Goal: Task Accomplishment & Management: Complete application form

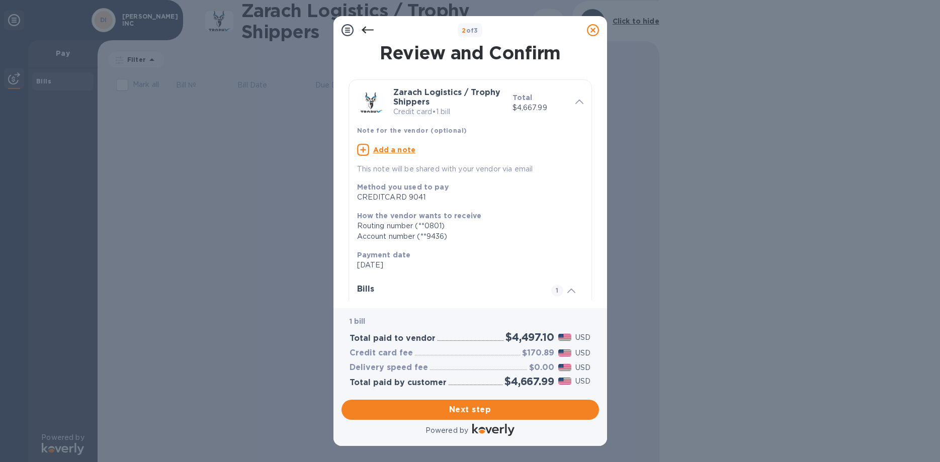
scroll to position [109, 0]
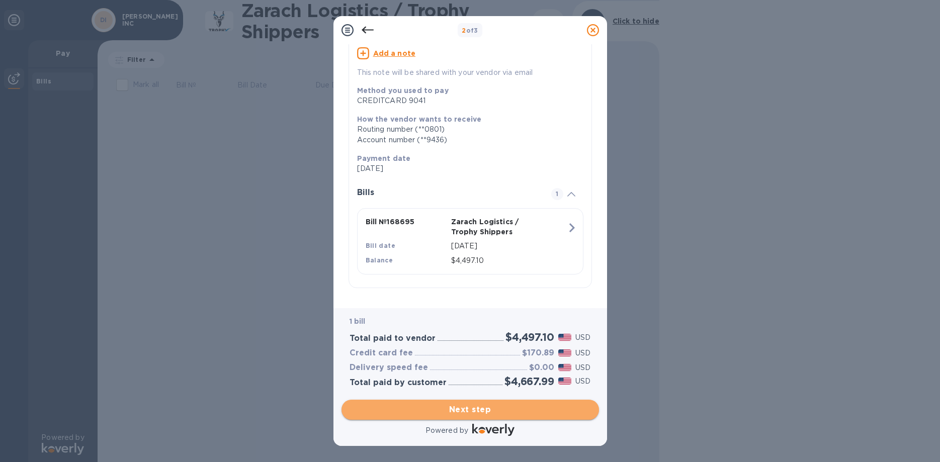
click at [469, 404] on span "Next step" at bounding box center [470, 410] width 241 height 12
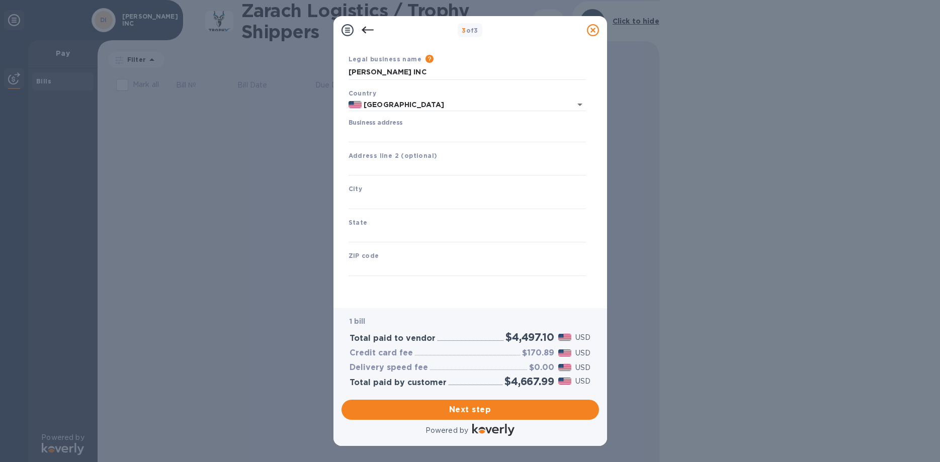
scroll to position [41, 0]
click at [365, 127] on input "Business address" at bounding box center [467, 134] width 237 height 15
click at [367, 127] on input "Business address" at bounding box center [467, 134] width 237 height 15
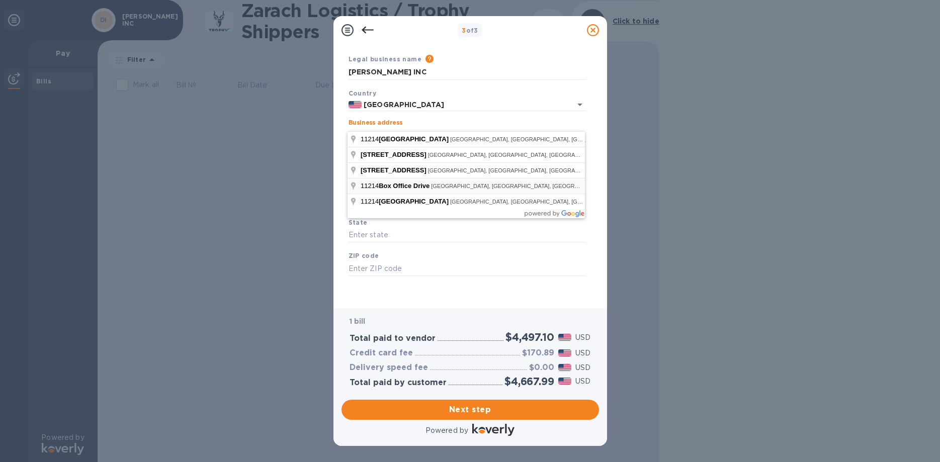
type input "1865 Benson Avenue"
type input "NY"
type input "11214"
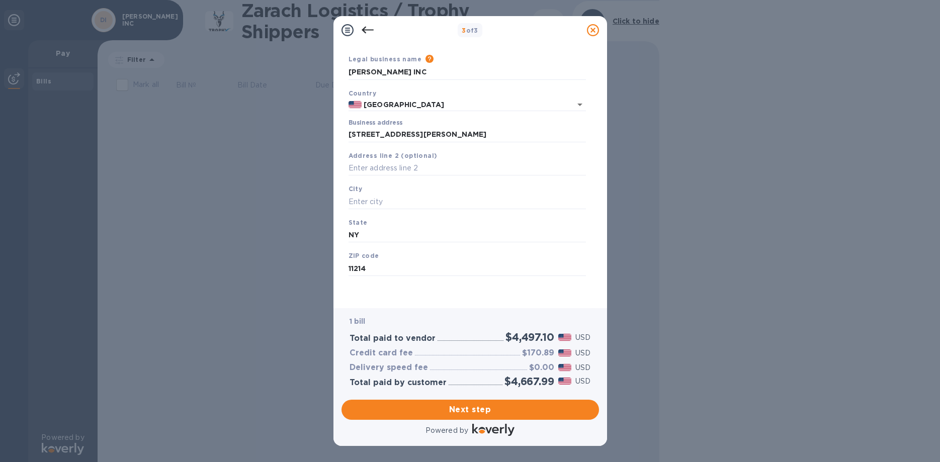
type input "Box Office Drive"
type input "Sacramento"
type input "CA"
type input "95834"
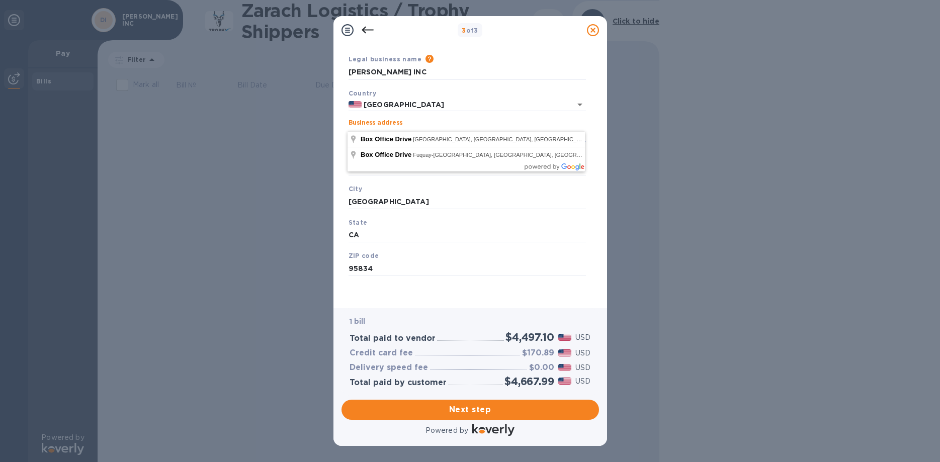
drag, startPoint x: 418, startPoint y: 121, endPoint x: 241, endPoint y: 121, distance: 176.5
click at [241, 121] on div "3 of 3 Business Information Legal business name Please provide the legal name t…" at bounding box center [470, 231] width 940 height 462
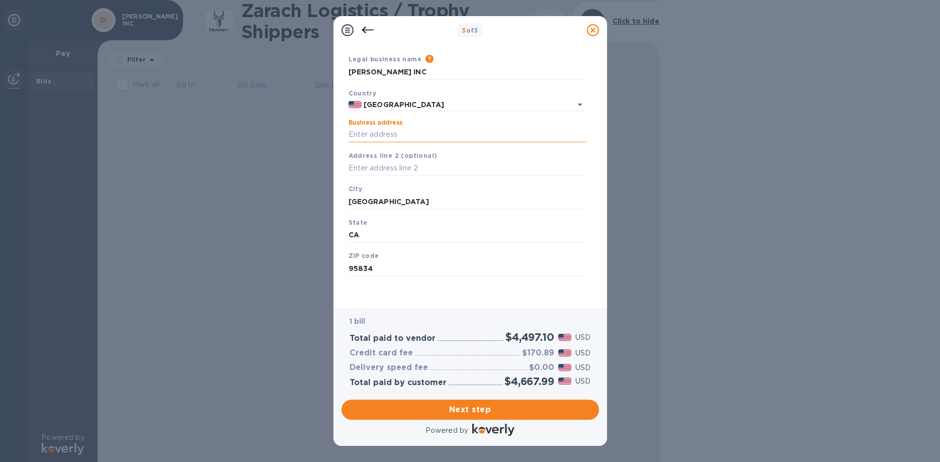
click at [366, 127] on input "Business address" at bounding box center [467, 134] width 237 height 15
type input "[PERSON_NAME], INC."
type input "US"
type input "Reno"
type input "NV"
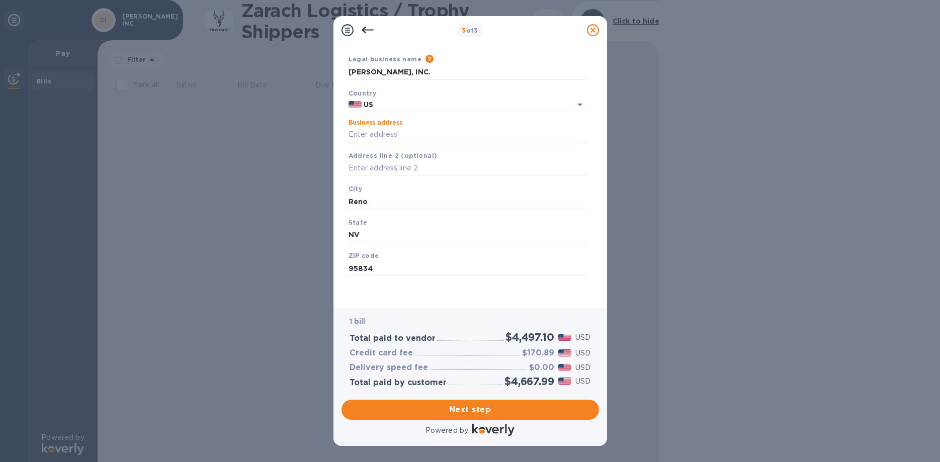
type input "89510"
type input "United States"
type input "1865 Benson Avenue"
type input "NY"
type input "11214"
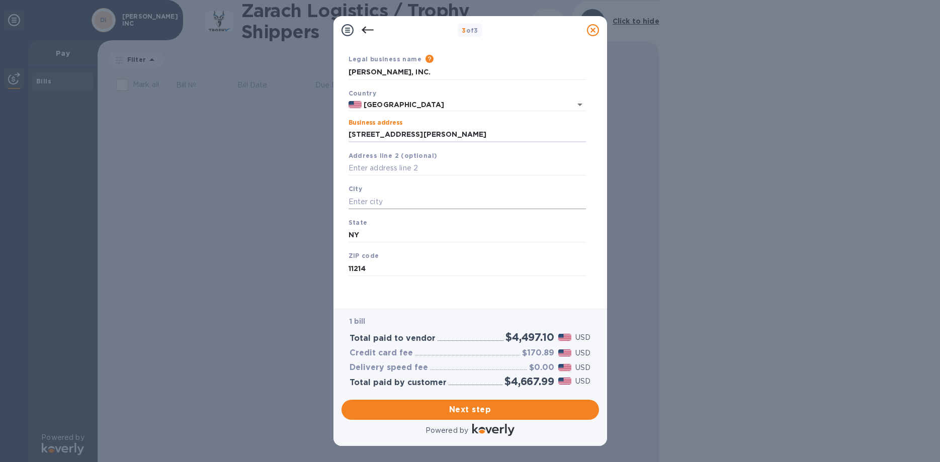
type input "US"
type input "Reno"
type input "NV"
type input "89510"
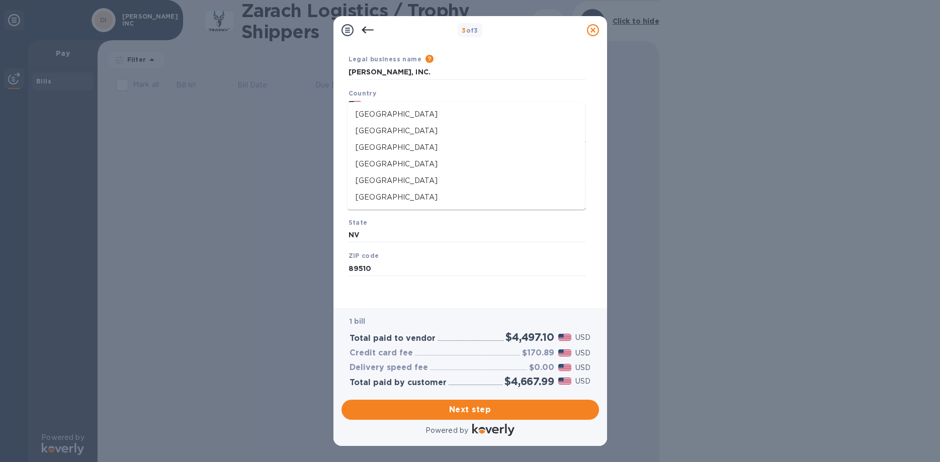
type input "1865 Benson Avenue"
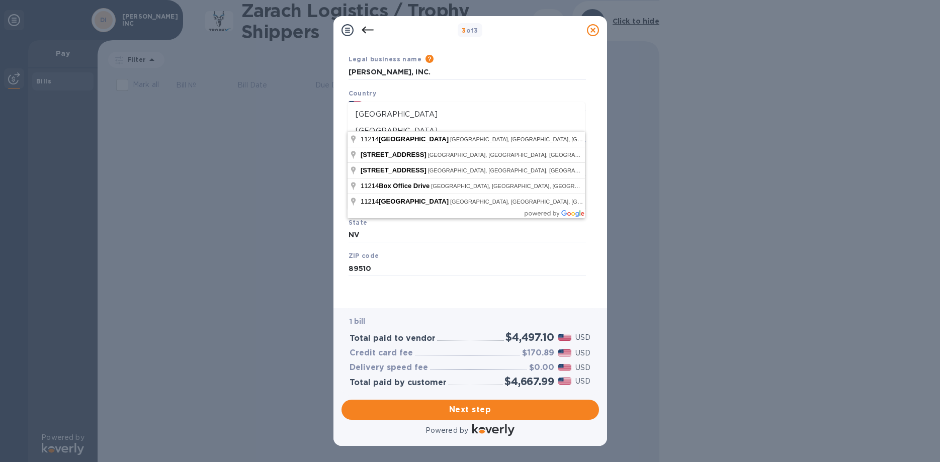
click at [287, 172] on div "3 of 3 Business Information Legal business name Please provide the legal name t…" at bounding box center [470, 231] width 940 height 462
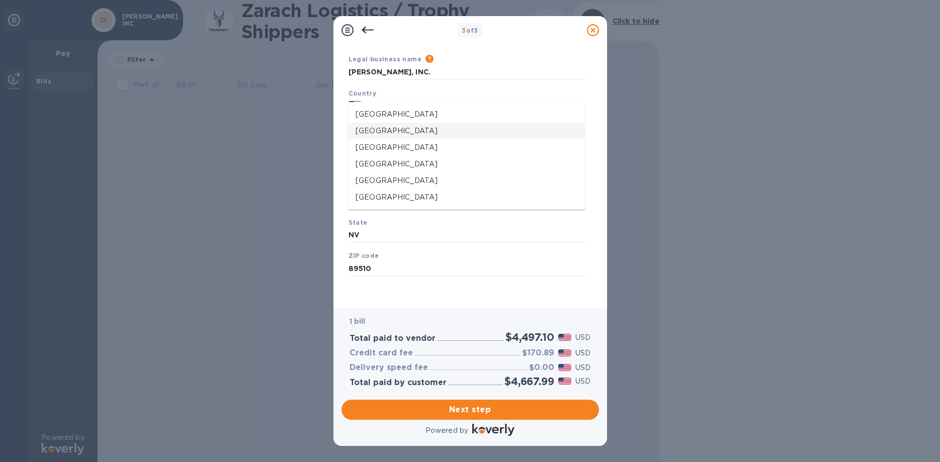
click at [722, 138] on div "3 of 3 Business Information Legal business name Please provide the legal name t…" at bounding box center [470, 231] width 940 height 462
click at [703, 252] on div "3 of 3 Business Information Legal business name Please provide the legal name t…" at bounding box center [470, 231] width 940 height 462
click at [401, 228] on input "NV" at bounding box center [467, 235] width 237 height 15
click at [380, 99] on input "US" at bounding box center [460, 105] width 196 height 13
click at [401, 113] on p "United States" at bounding box center [466, 114] width 221 height 11
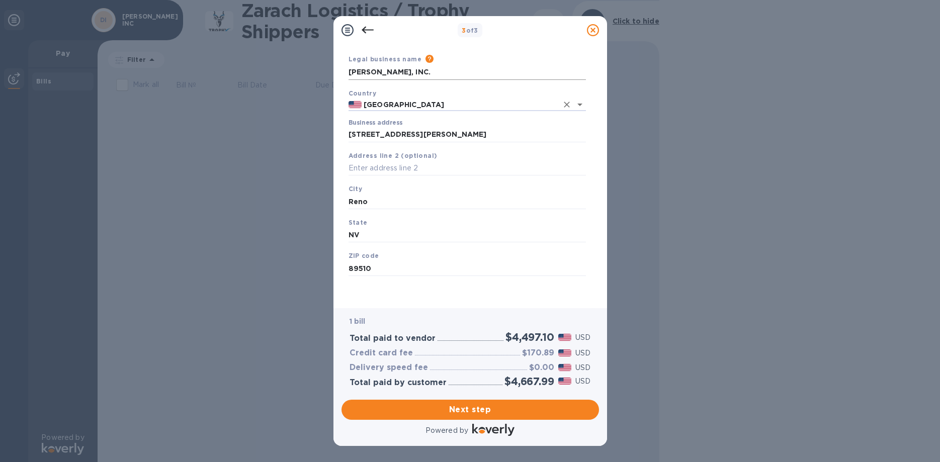
type input "United States"
click at [417, 65] on input "[PERSON_NAME], INC." at bounding box center [467, 72] width 237 height 15
type input "[PERSON_NAME], INC."
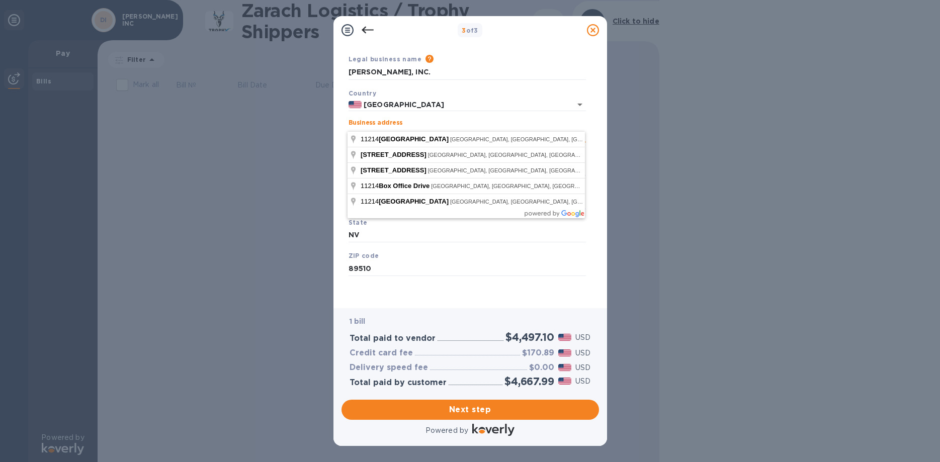
drag, startPoint x: 434, startPoint y: 123, endPoint x: 260, endPoint y: 123, distance: 173.5
click at [349, 127] on input "1865 Benson Avenue" at bounding box center [467, 134] width 237 height 15
type input "po box"
type input "[PERSON_NAME], INC."
type input "United States"
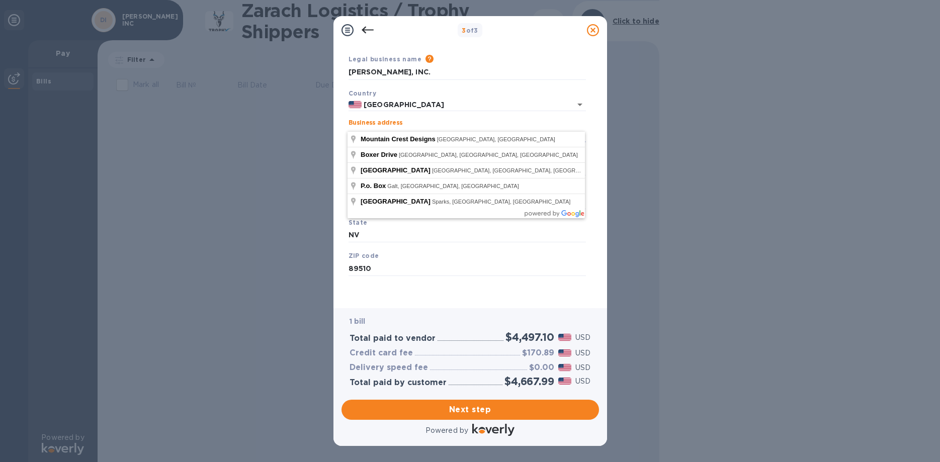
type input "1865 Benson Avenue"
type input "11214"
type input "US"
type input "89510"
type input "1865 Benson Avenue"
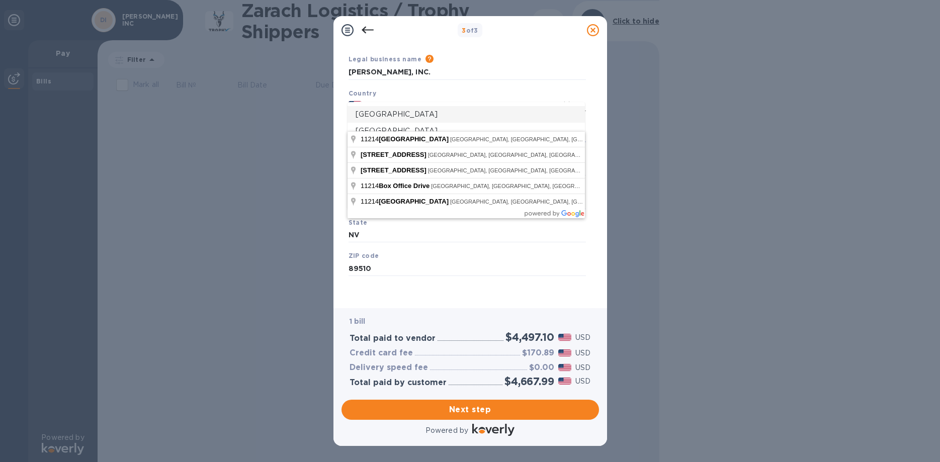
click at [407, 99] on input "US" at bounding box center [460, 105] width 196 height 13
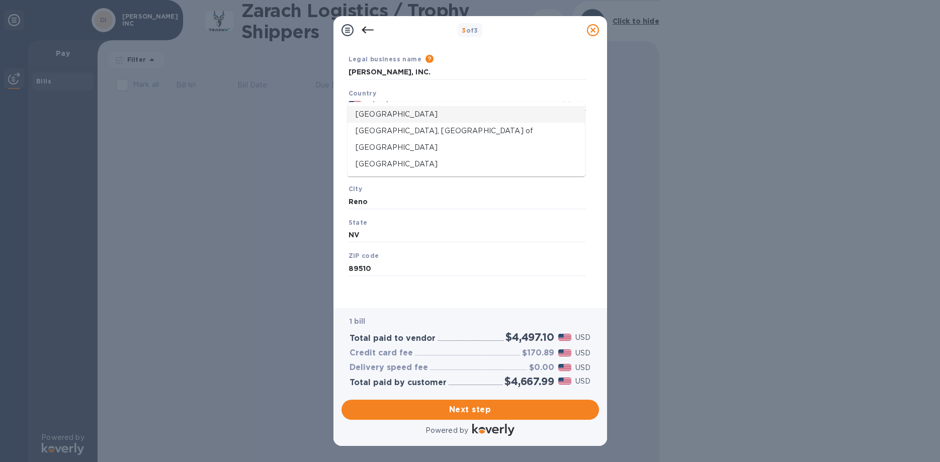
click at [396, 115] on p "United States" at bounding box center [466, 114] width 221 height 11
type input "United States"
click at [424, 127] on input "1865 Benson Avenue" at bounding box center [467, 134] width 237 height 15
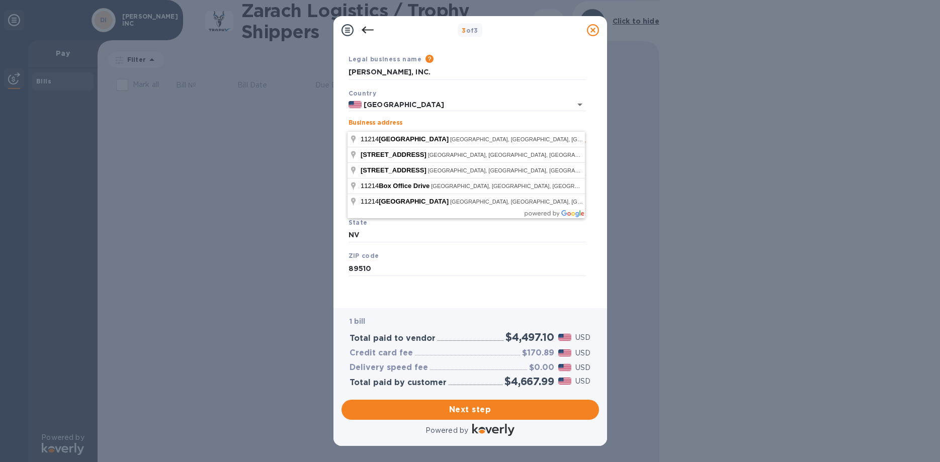
drag, startPoint x: 430, startPoint y: 123, endPoint x: 240, endPoint y: 117, distance: 189.7
click at [349, 127] on input "1865 Benson Avenue" at bounding box center [467, 134] width 237 height 15
type input "po box 11214"
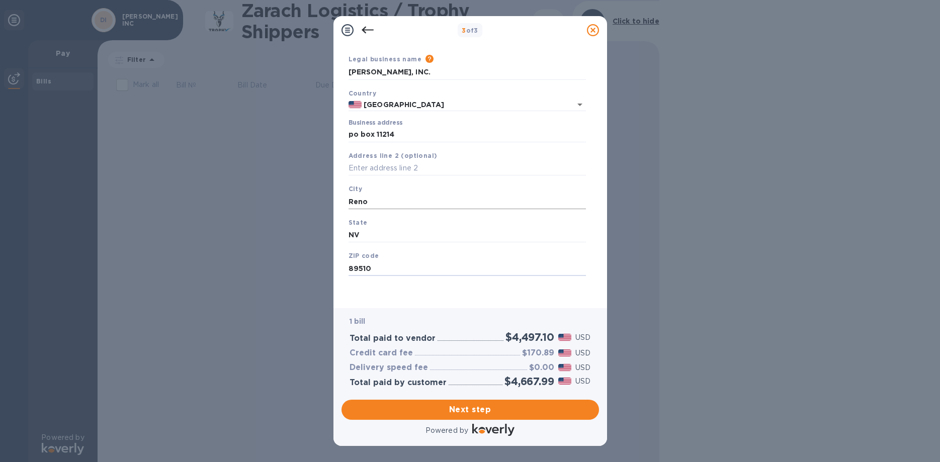
click at [370, 194] on input "Reno" at bounding box center [467, 201] width 237 height 15
type input "Reno"
click at [374, 228] on input "NV" at bounding box center [467, 235] width 237 height 15
type input "Nevada"
click at [393, 261] on input "89510" at bounding box center [467, 268] width 237 height 15
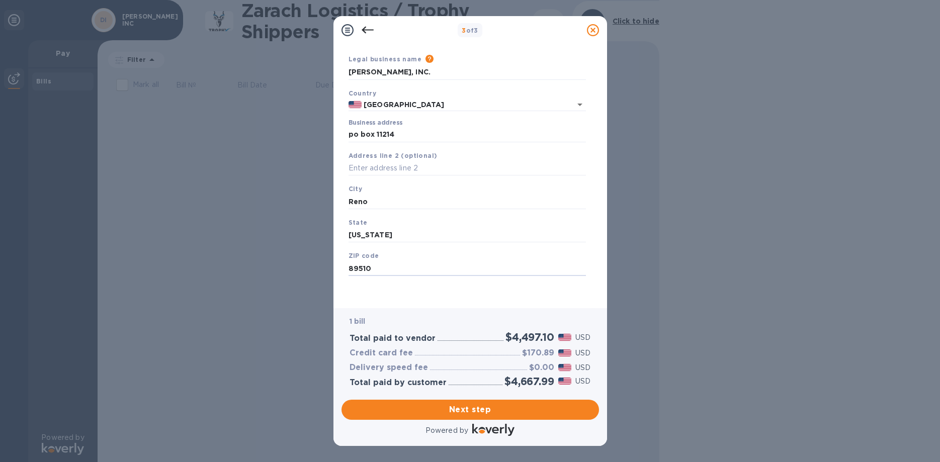
type input "89510"
click at [313, 270] on div "3 of 3 Business Information Legal business name Please provide the legal name t…" at bounding box center [470, 231] width 940 height 462
click at [443, 65] on input "[PERSON_NAME], INC." at bounding box center [467, 72] width 237 height 15
type input "[PERSON_NAME], INC."
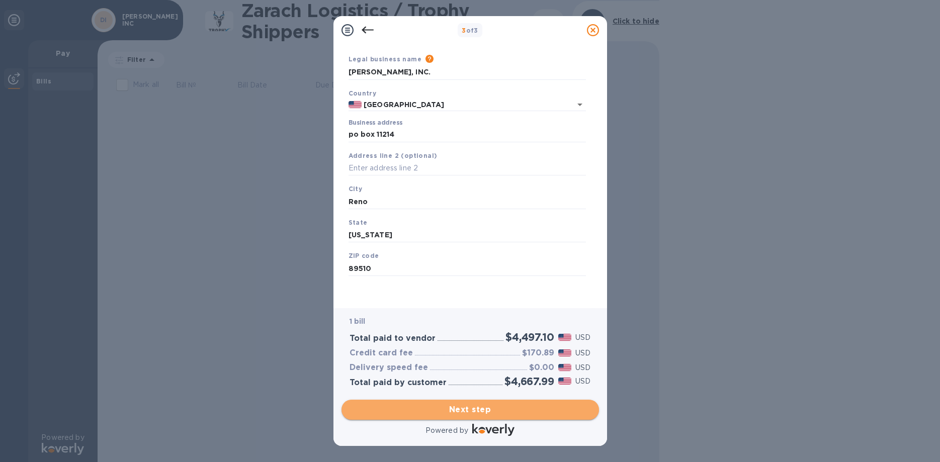
click at [474, 404] on span "Next step" at bounding box center [470, 410] width 241 height 12
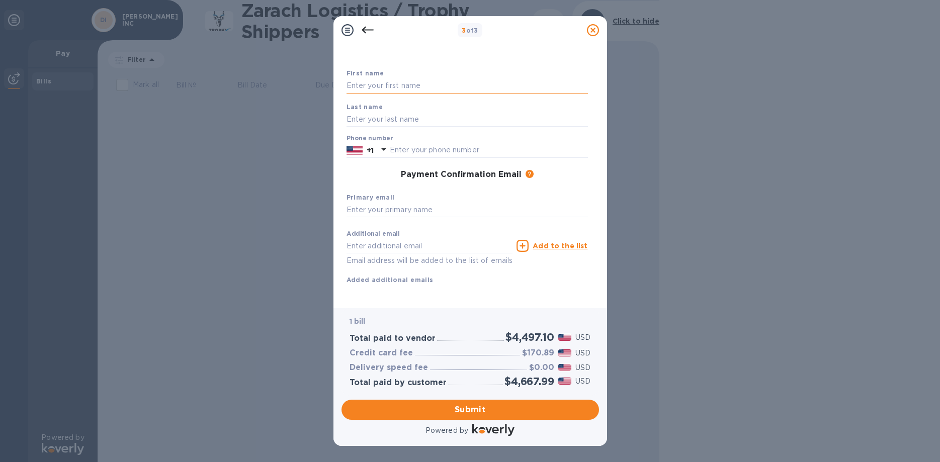
click at [391, 85] on input "text" at bounding box center [467, 85] width 241 height 15
click at [469, 412] on span "Submit" at bounding box center [470, 410] width 241 height 12
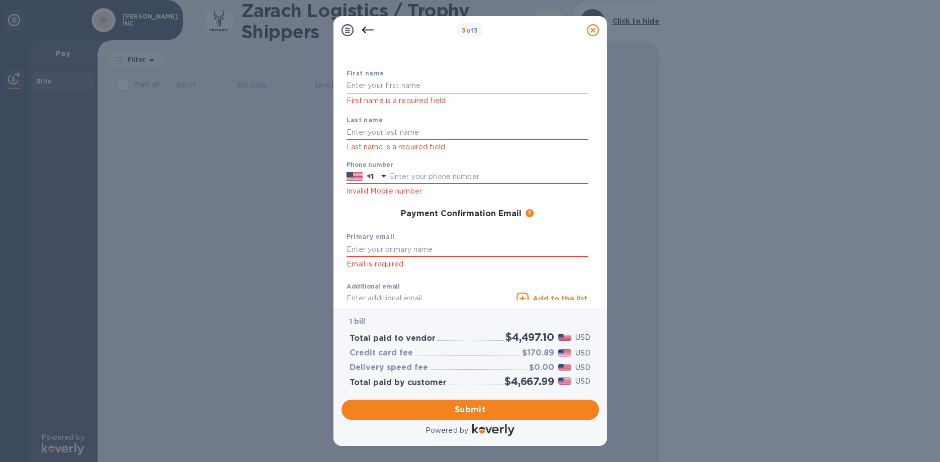
click at [375, 82] on input "text" at bounding box center [467, 85] width 241 height 15
type input "kunall"
type input "patel"
type input "7753561690"
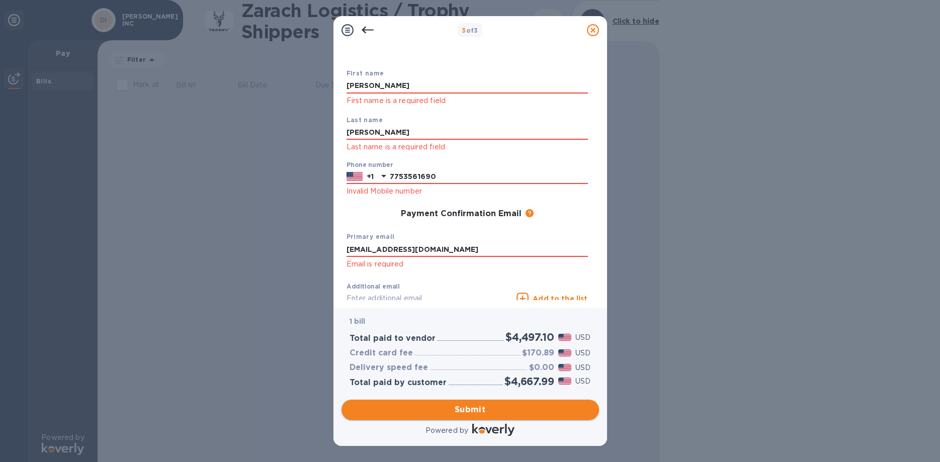
type input "kunallp@davidsonstea.com"
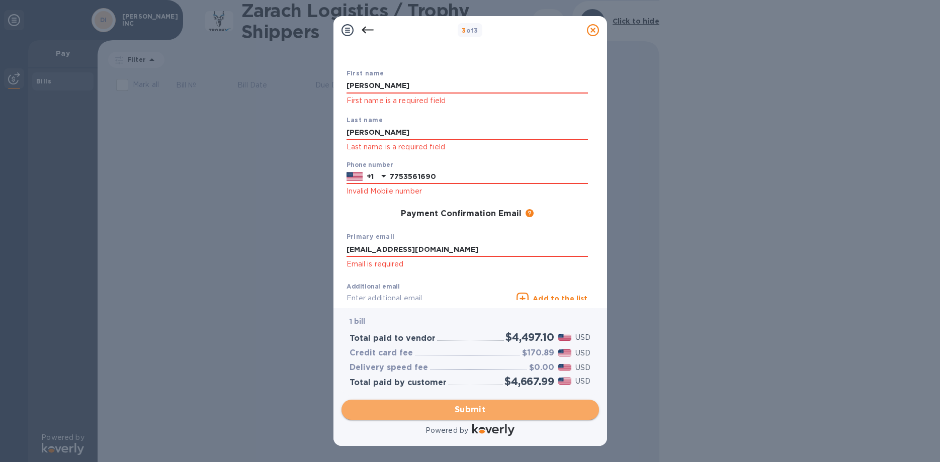
click at [466, 410] on span "Submit" at bounding box center [470, 410] width 241 height 12
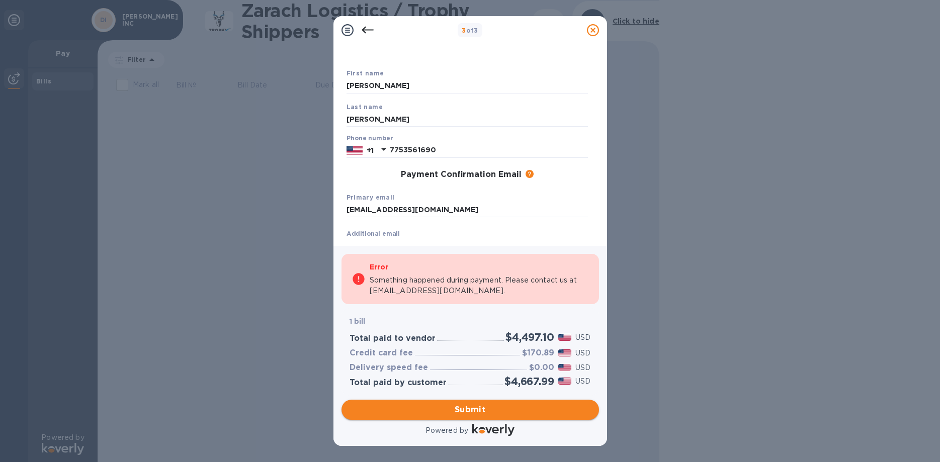
click at [466, 409] on span "Submit" at bounding box center [470, 410] width 241 height 12
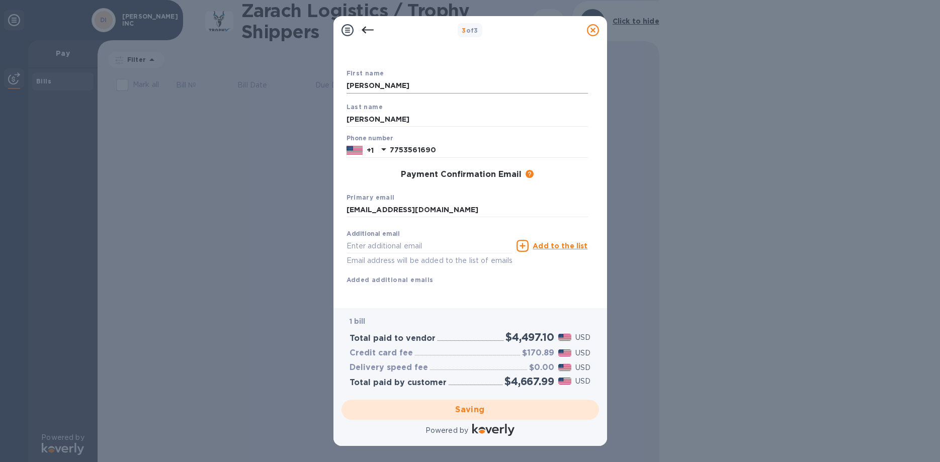
scroll to position [0, 0]
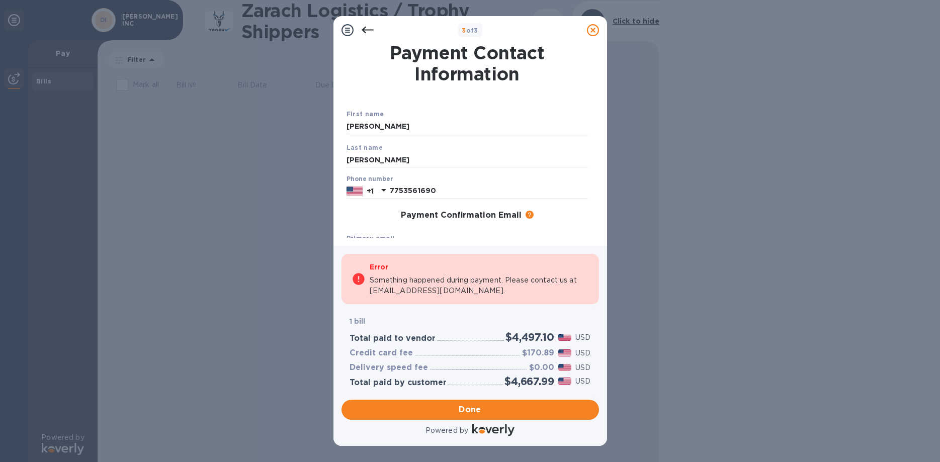
click at [589, 27] on icon at bounding box center [593, 30] width 12 height 12
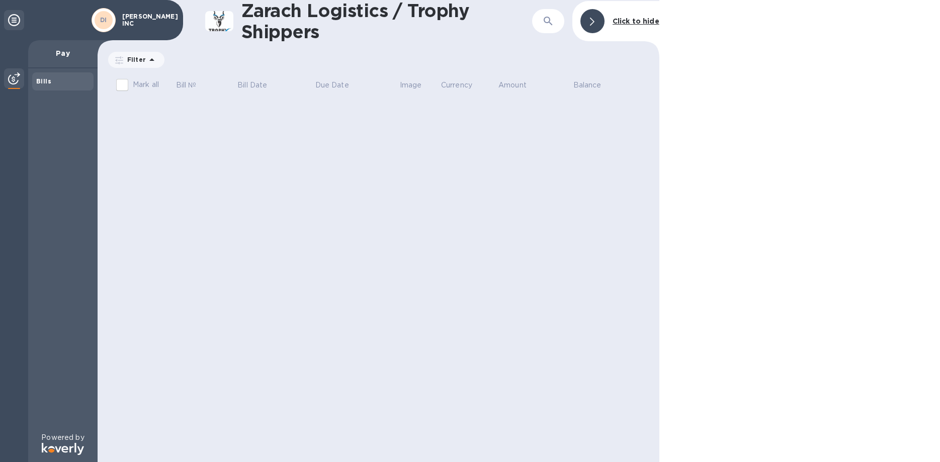
click at [244, 124] on div "Zarach Logistics / Trophy Shippers ​ Click to hide Filter Amount Mark all Bill …" at bounding box center [379, 231] width 562 height 462
click at [625, 21] on b "Click to hide" at bounding box center [636, 21] width 47 height 8
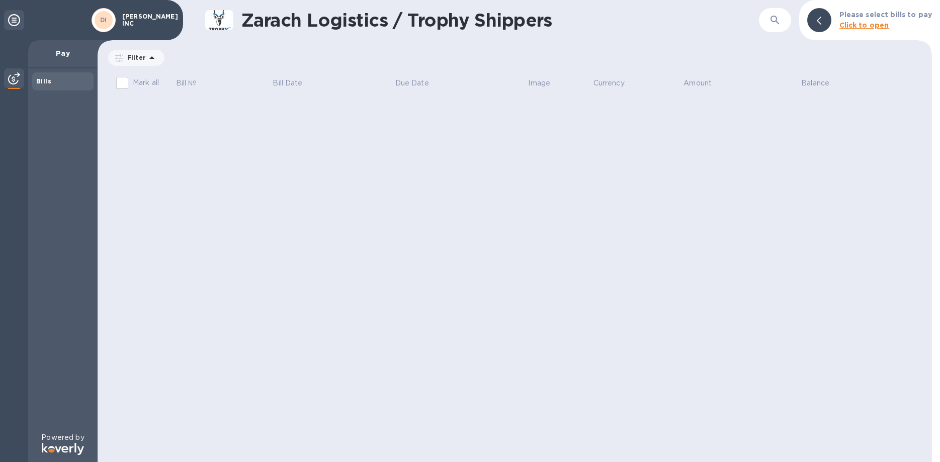
click at [374, 193] on div "Zarach Logistics / Trophy Shippers ​ Please select bills to pay Click to open F…" at bounding box center [515, 231] width 834 height 462
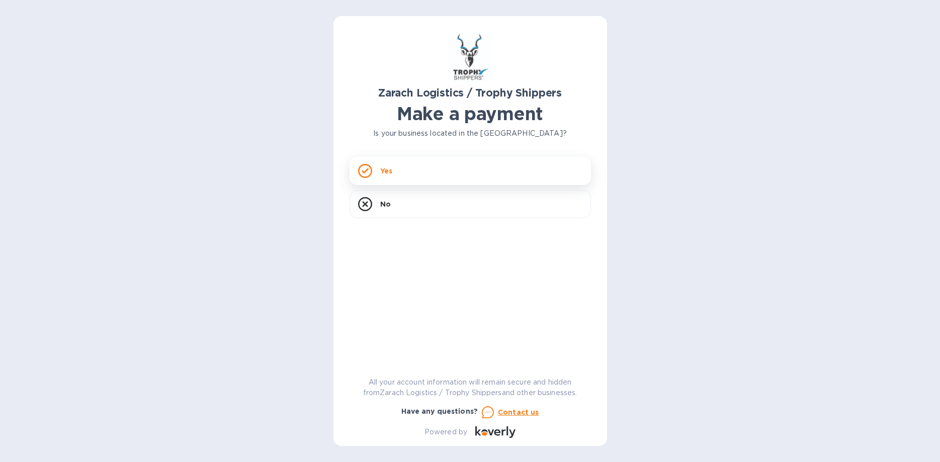
click at [396, 169] on div "Yes" at bounding box center [470, 171] width 241 height 28
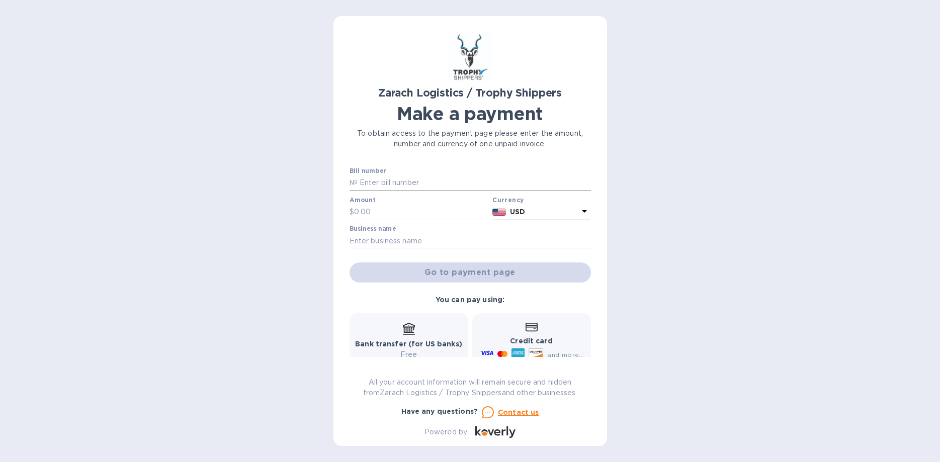
click at [394, 186] on input "text" at bounding box center [474, 183] width 233 height 15
type input "168695"
type input "4,497.10"
click at [403, 245] on input "text" at bounding box center [470, 240] width 241 height 15
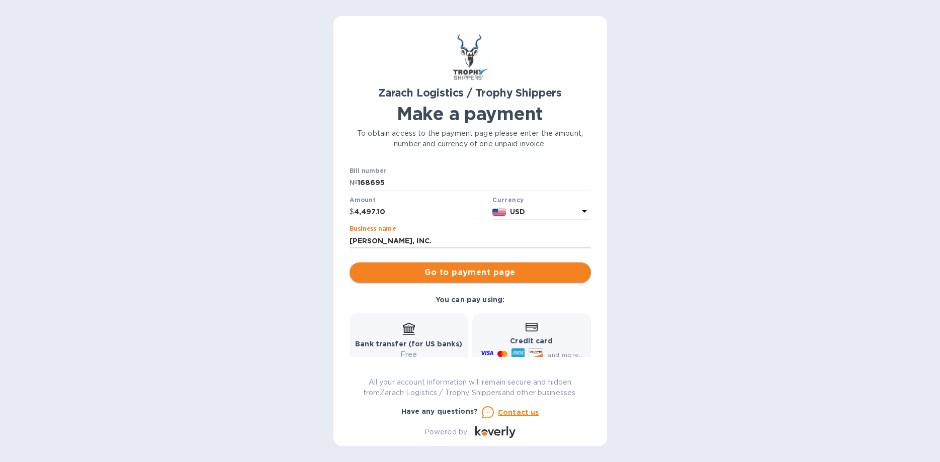
type input "[PERSON_NAME], INC."
click at [479, 271] on span "Go to payment page" at bounding box center [470, 273] width 225 height 12
